Goal: Transaction & Acquisition: Purchase product/service

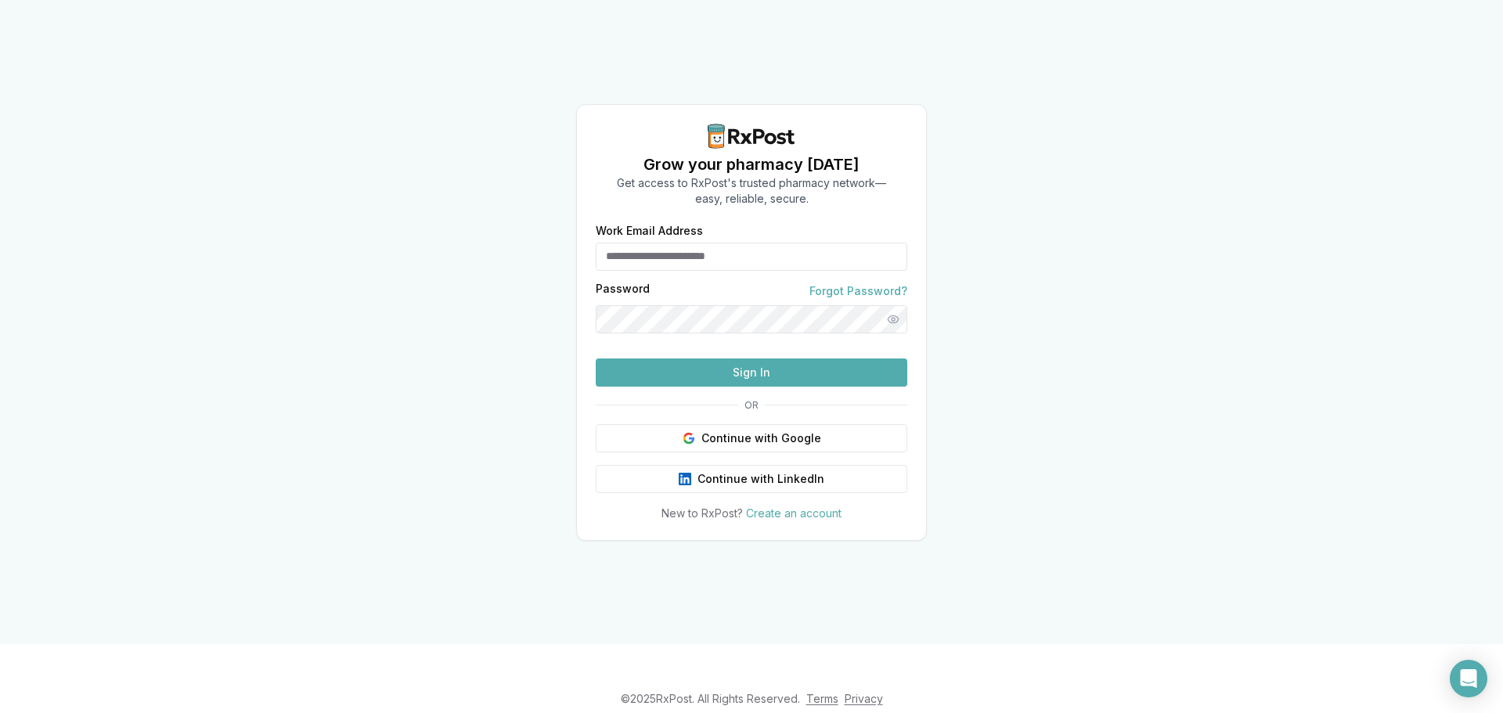
type input "**********"
click at [713, 382] on button "Sign In" at bounding box center [751, 372] width 311 height 28
click at [713, 387] on button "Sign In" at bounding box center [751, 372] width 311 height 28
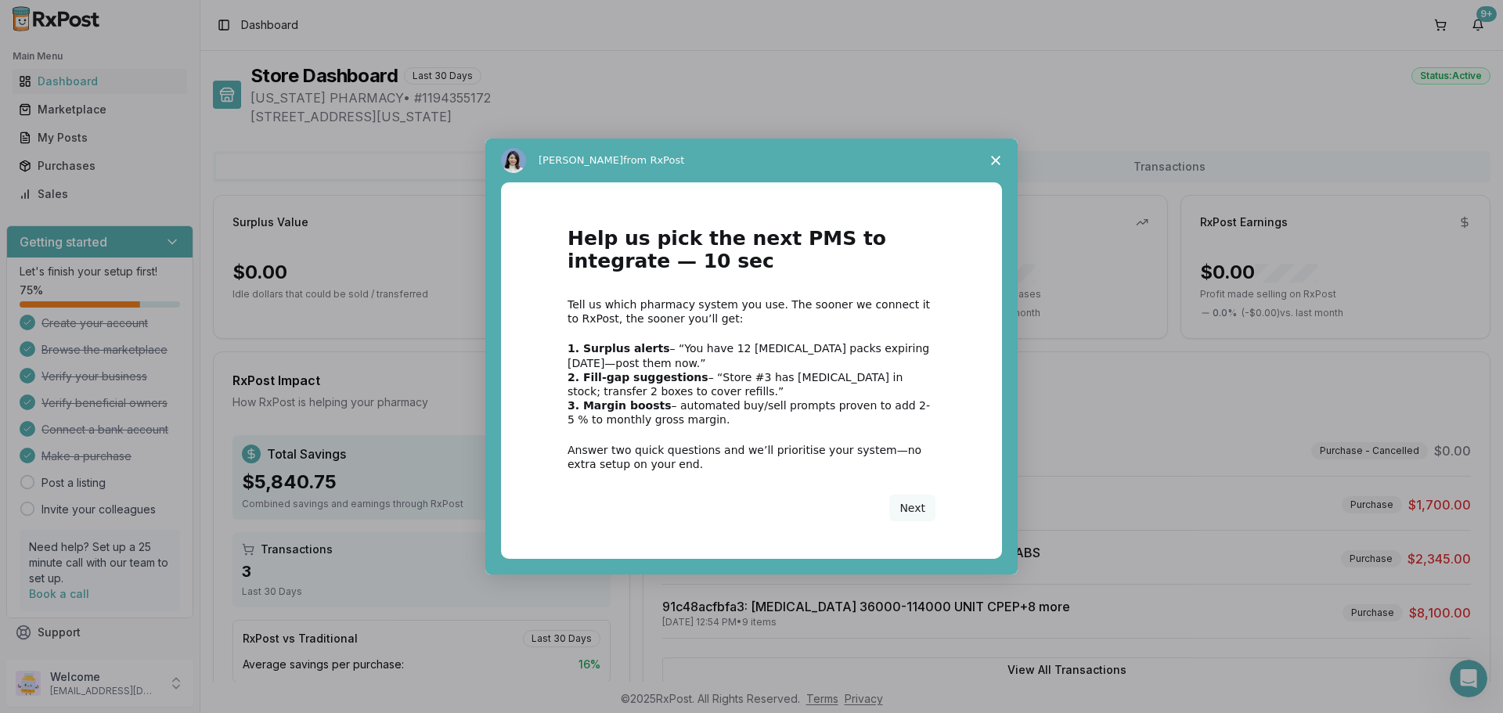
click at [999, 155] on span "Close survey" at bounding box center [996, 161] width 44 height 44
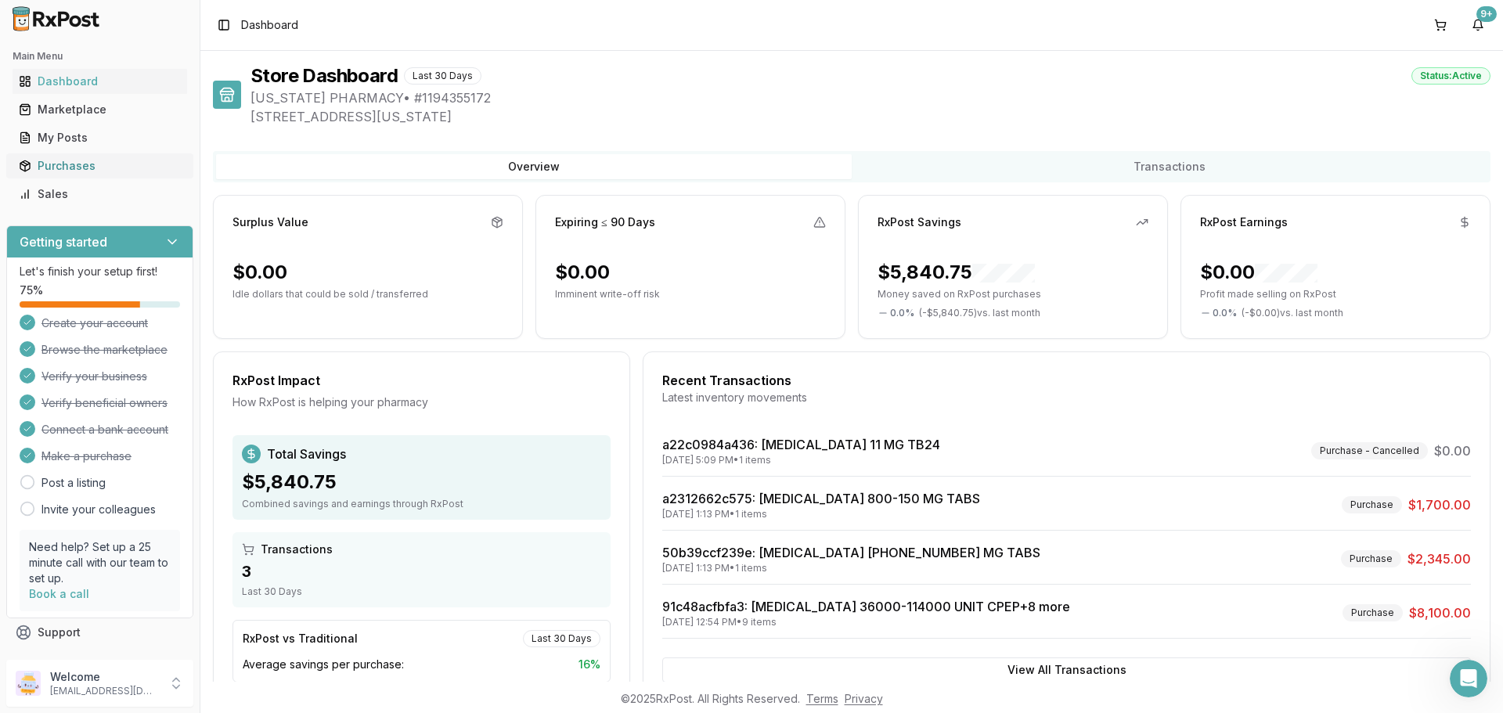
click at [65, 166] on div "Purchases" at bounding box center [100, 166] width 162 height 16
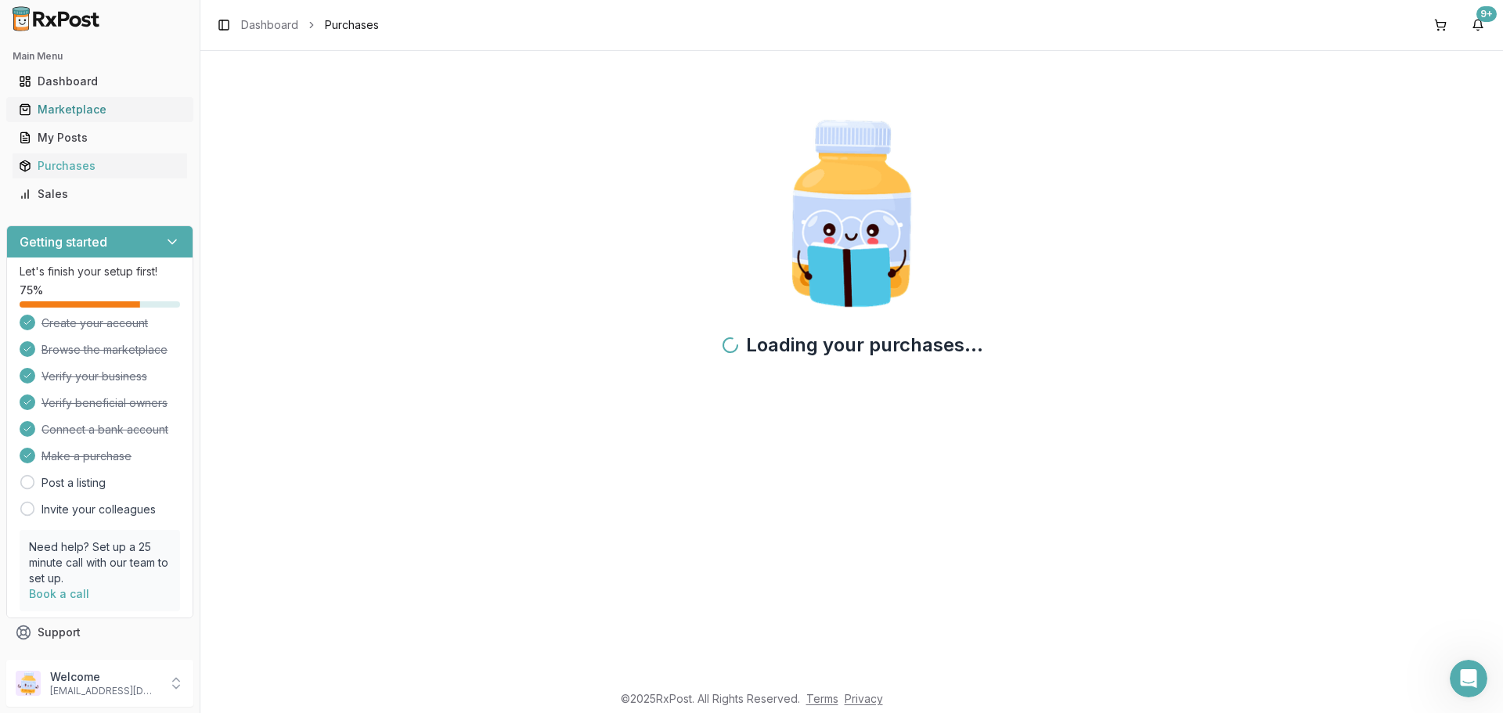
click at [75, 111] on div "Marketplace" at bounding box center [100, 110] width 162 height 16
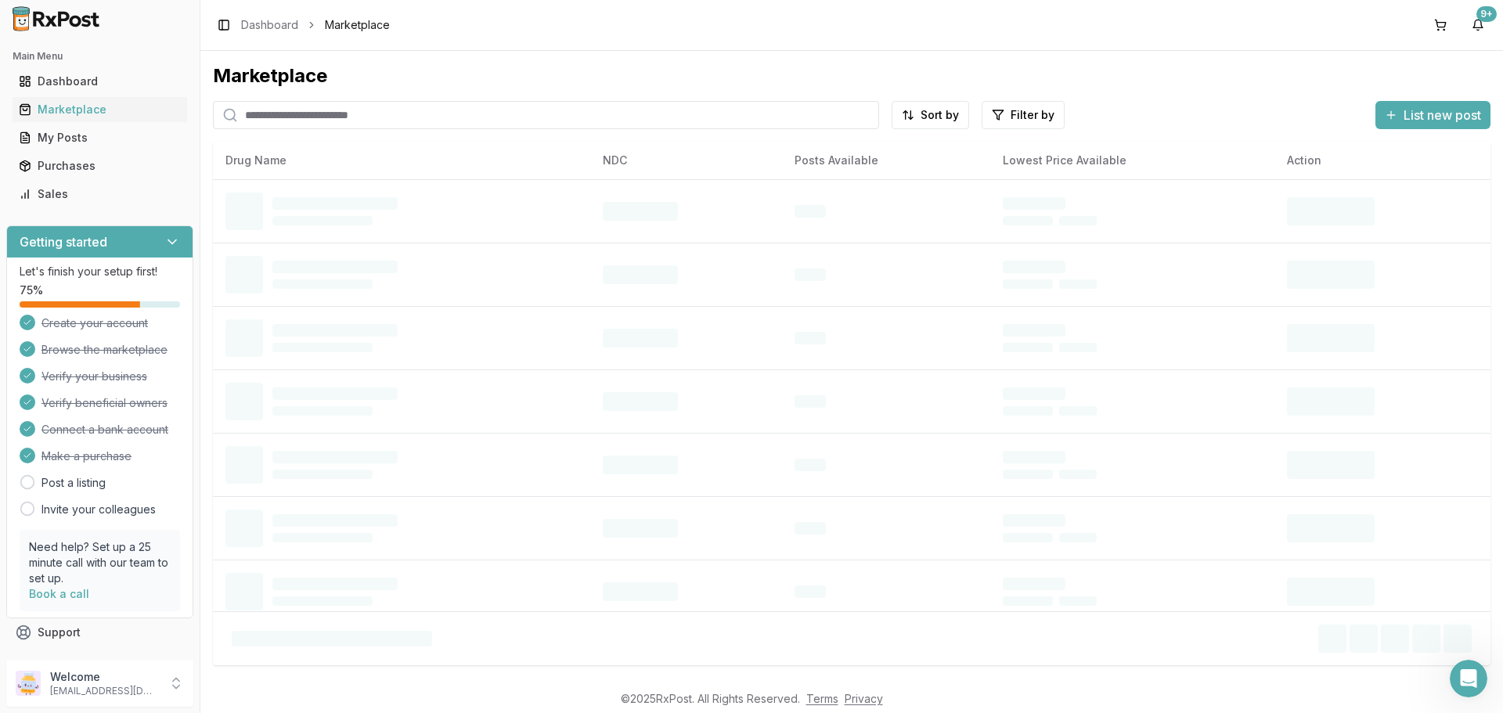
paste input "**********"
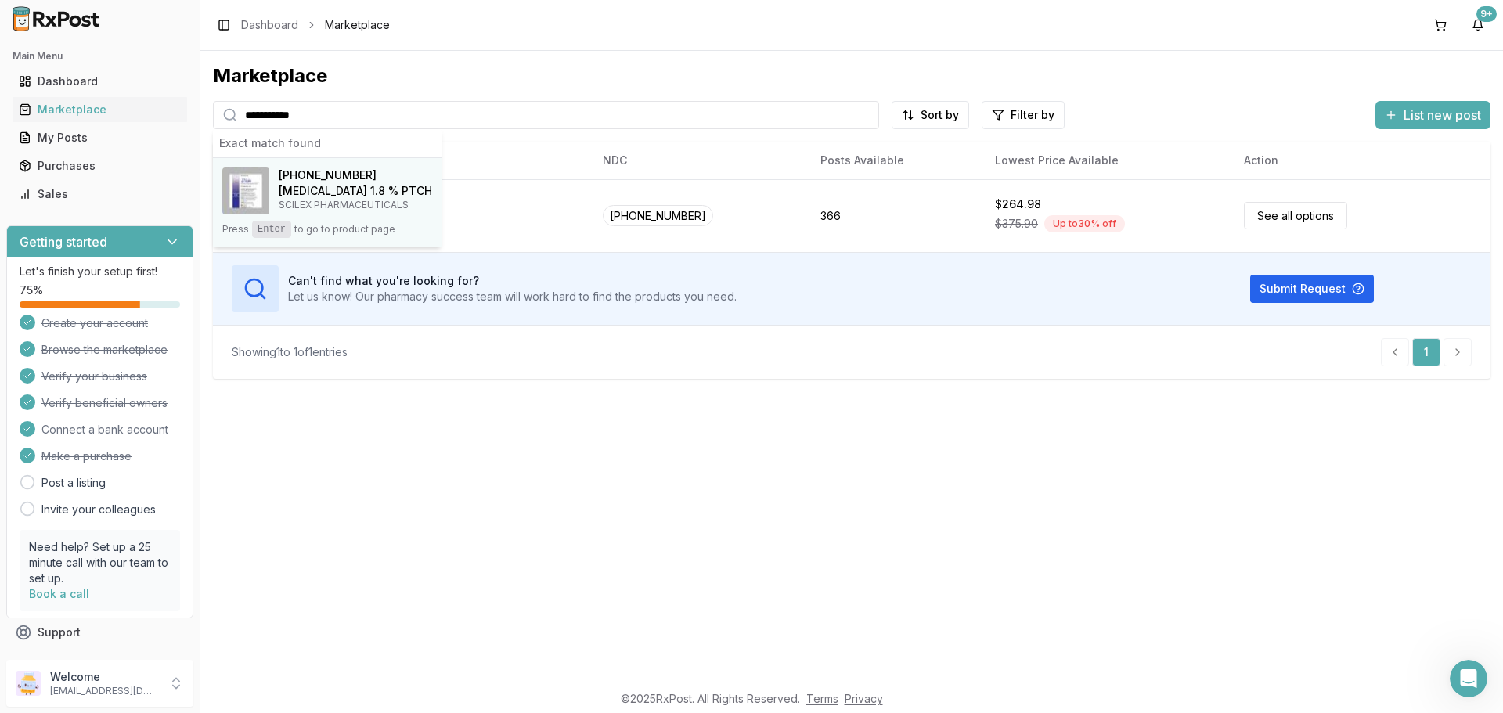
type input "**********"
click at [358, 177] on div "[PHONE_NUMBER]" at bounding box center [355, 175] width 153 height 16
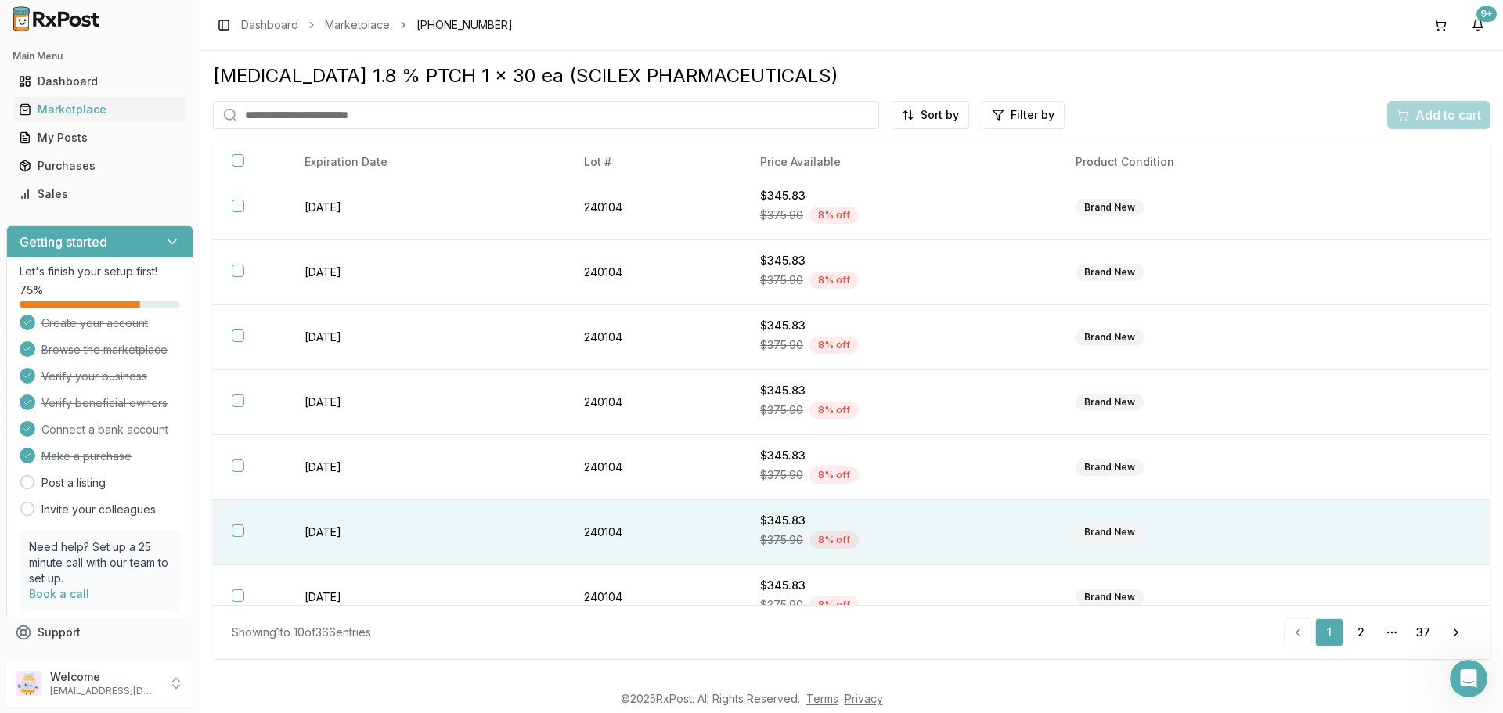
scroll to position [227, 0]
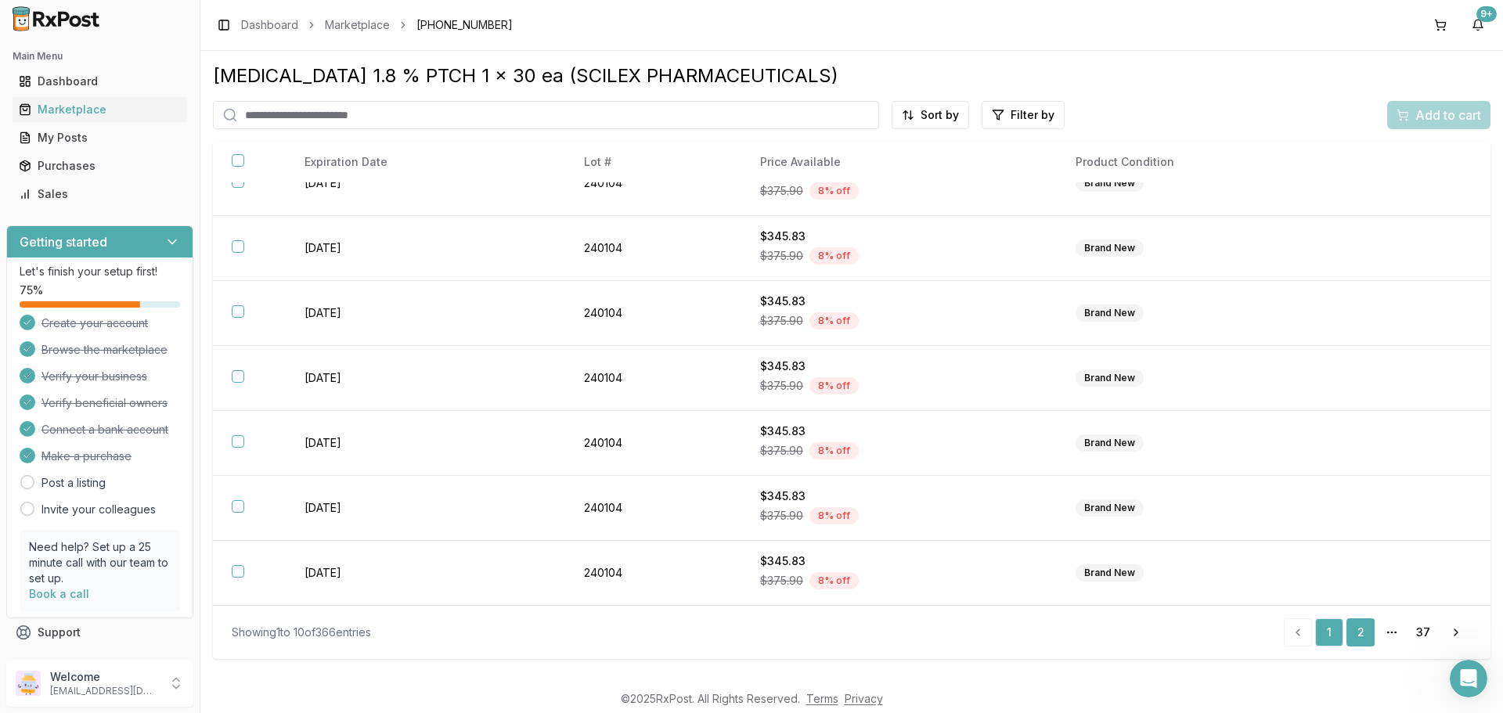
click at [1361, 634] on link "2" at bounding box center [1360, 632] width 28 height 28
click at [1420, 636] on link "37" at bounding box center [1423, 632] width 28 height 28
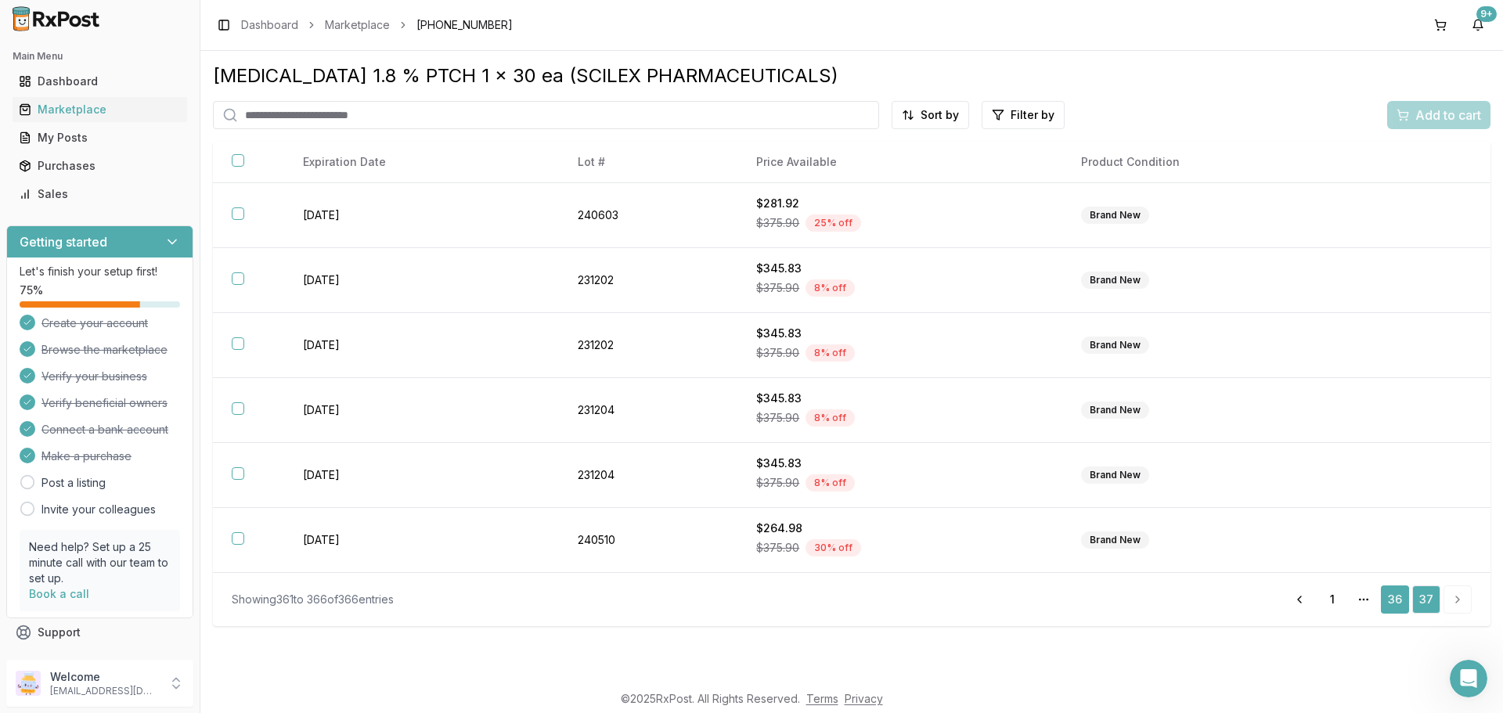
click at [1394, 602] on link "36" at bounding box center [1394, 599] width 28 height 28
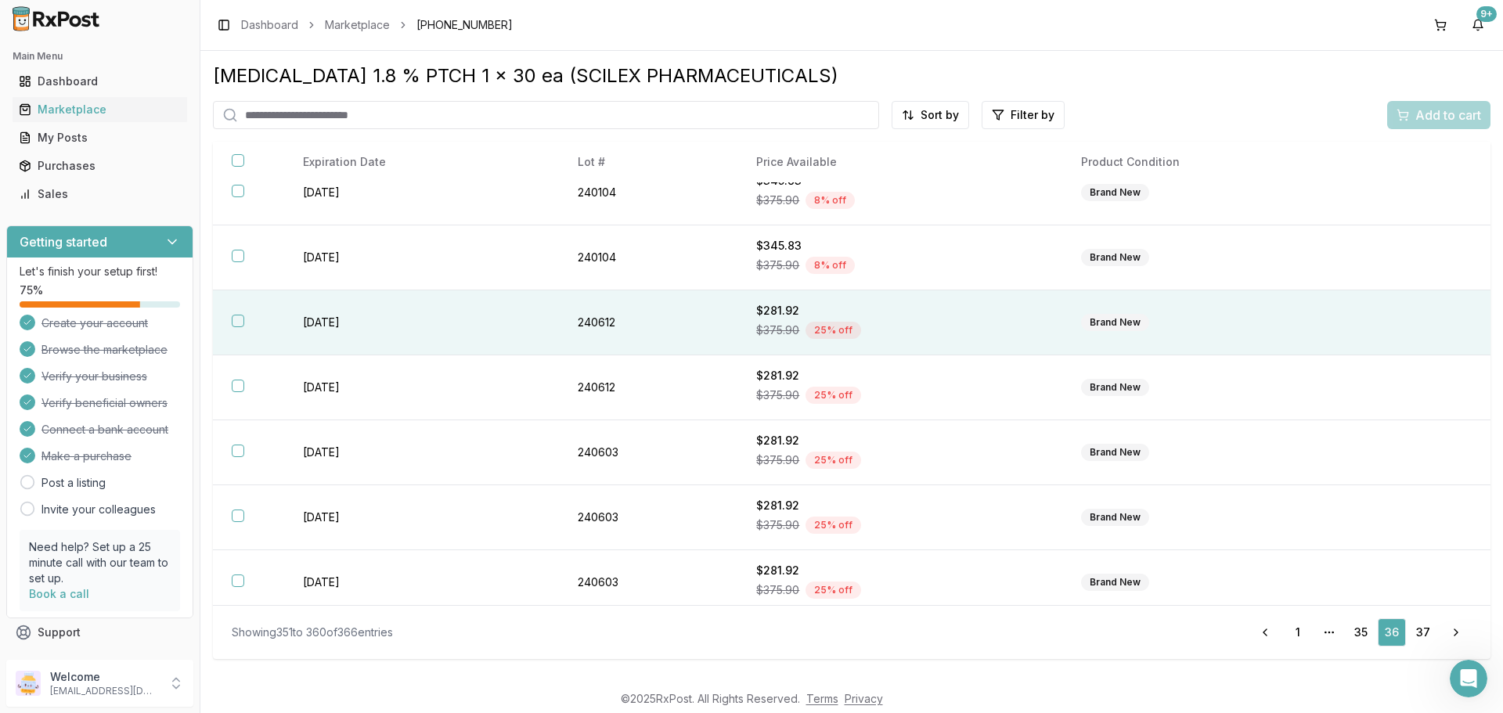
scroll to position [227, 0]
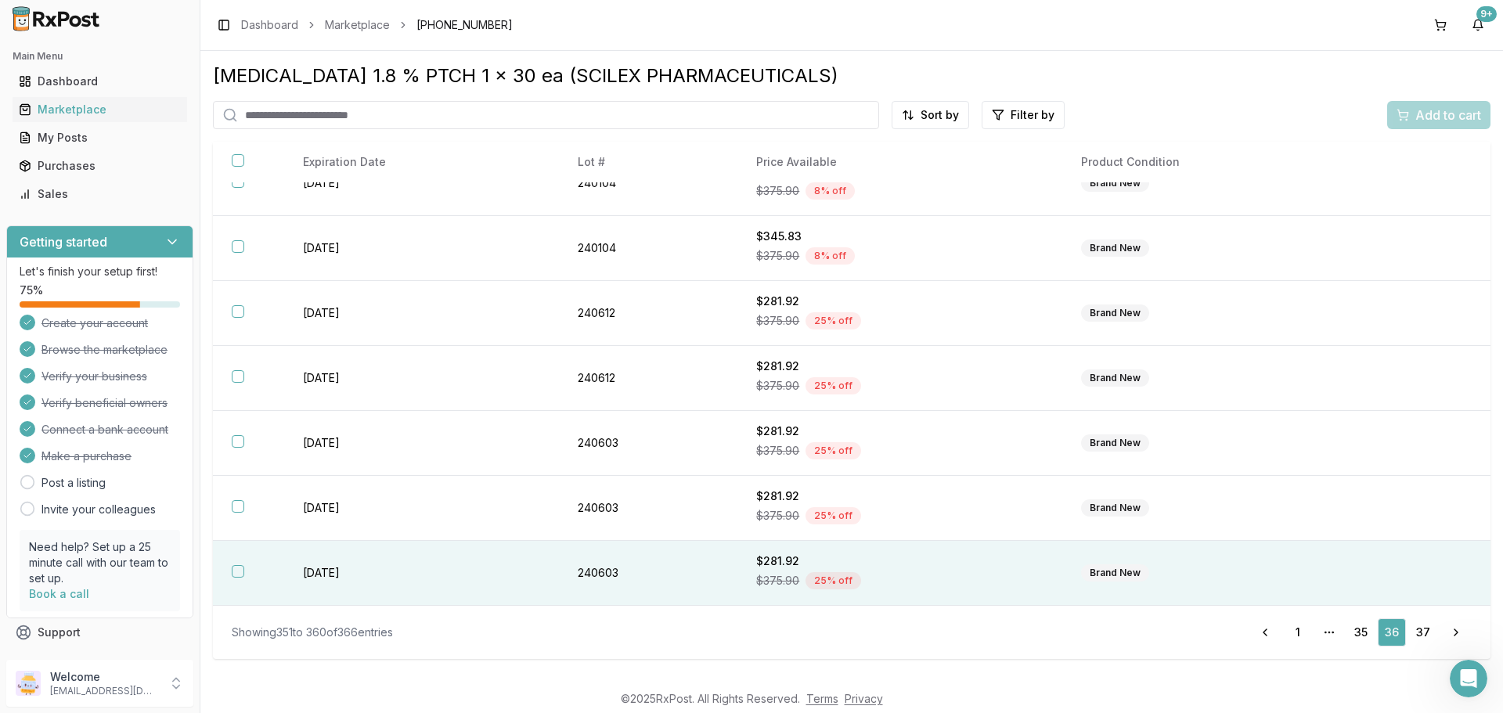
click at [354, 576] on td "[DATE]" at bounding box center [421, 573] width 275 height 65
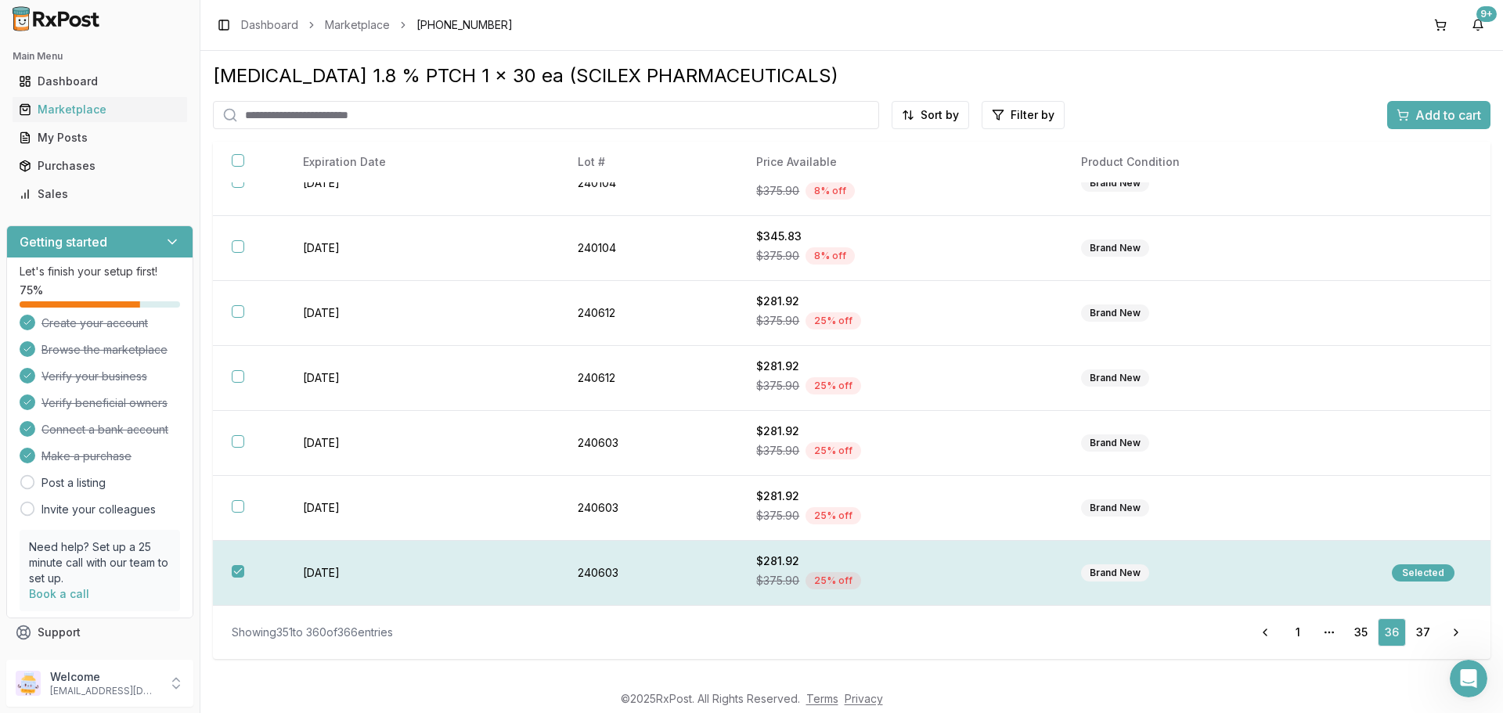
click at [1412, 574] on div "Selected" at bounding box center [1422, 572] width 63 height 17
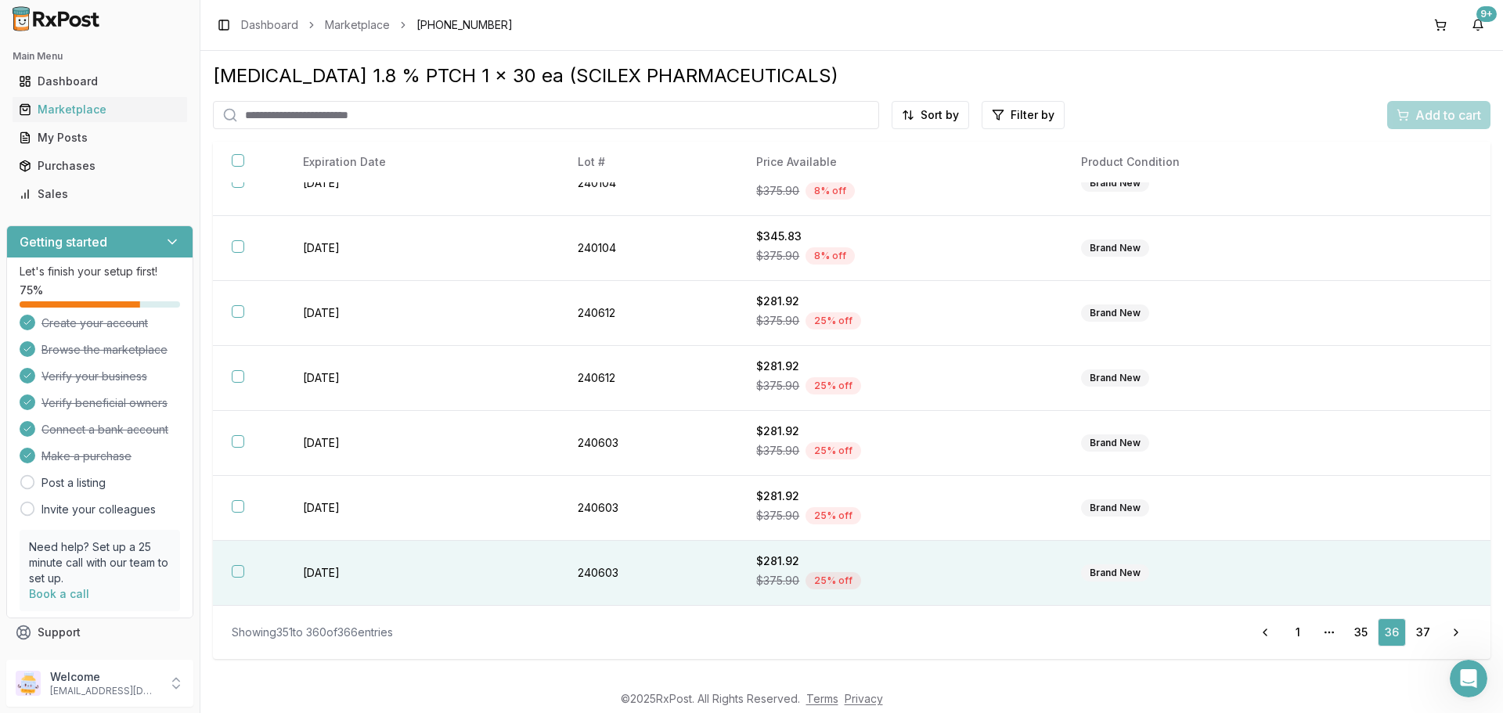
click at [328, 575] on td "[DATE]" at bounding box center [421, 573] width 275 height 65
click at [1446, 121] on span "Add to cart" at bounding box center [1448, 115] width 66 height 19
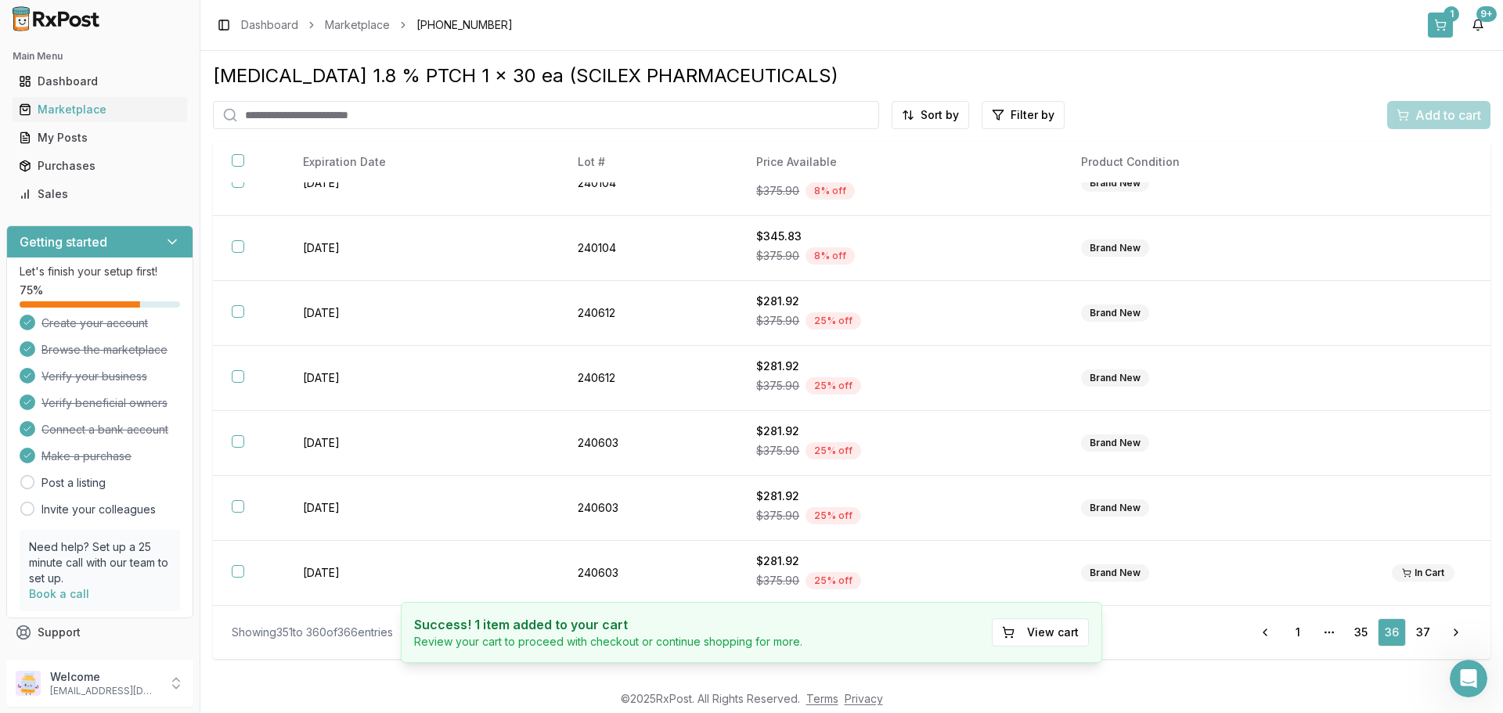
click at [1445, 27] on button "1" at bounding box center [1439, 25] width 25 height 25
